Goal: Navigation & Orientation: Find specific page/section

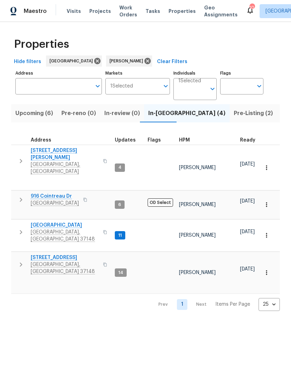
click at [18, 261] on icon "button" at bounding box center [21, 265] width 8 height 8
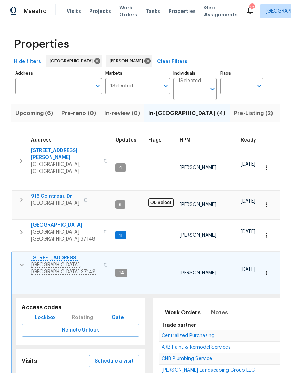
click at [173, 334] on span "Centralized Purchasing" at bounding box center [188, 336] width 53 height 5
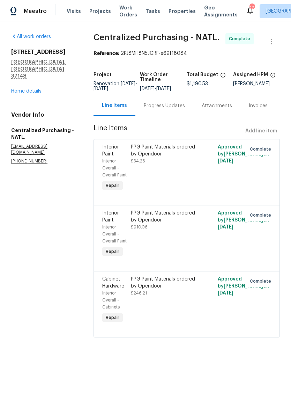
click at [21, 89] on link "Home details" at bounding box center [26, 91] width 30 height 5
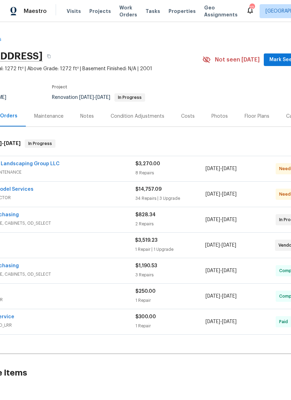
scroll to position [0, 52]
click at [223, 117] on div "Photos" at bounding box center [218, 116] width 33 height 21
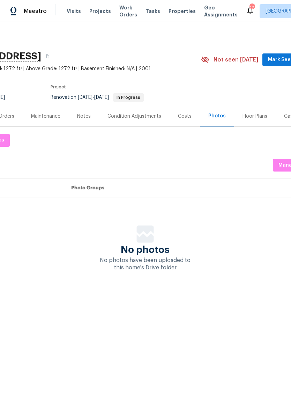
click at [186, 119] on div "Costs" at bounding box center [185, 116] width 14 height 7
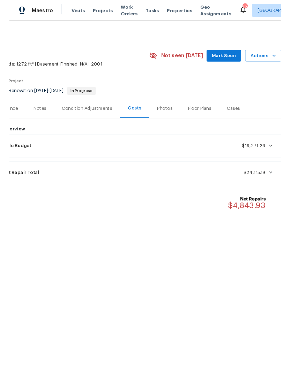
scroll to position [0, 103]
